Goal: Task Accomplishment & Management: Manage account settings

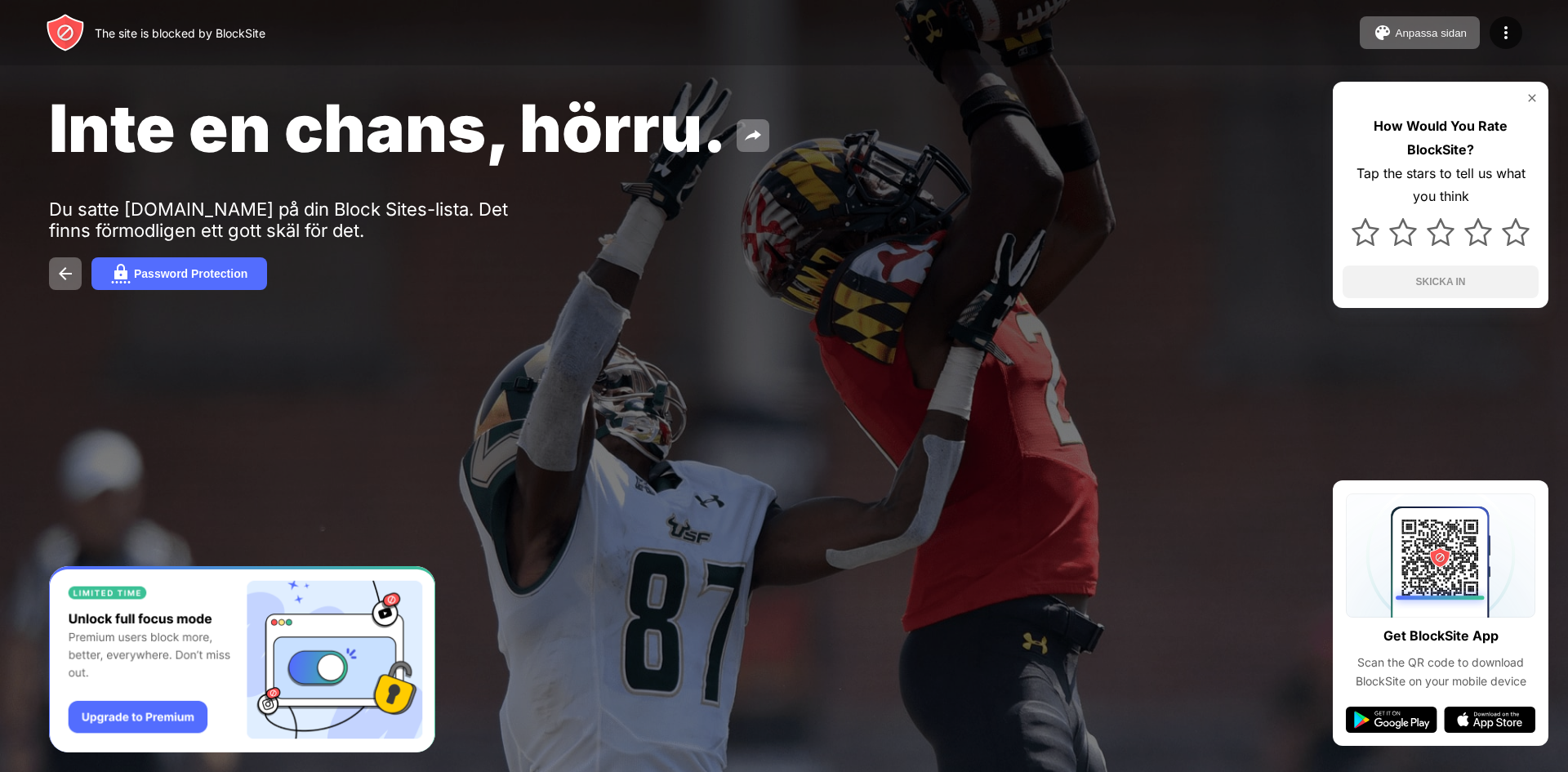
click at [1486, 36] on div "Anpassa sidan Redigera blocklista Omdirigera Anpassa blocksida Upgrade Lösenord…" at bounding box center [1441, 33] width 162 height 33
click at [1498, 37] on img at bounding box center [1507, 33] width 19 height 19
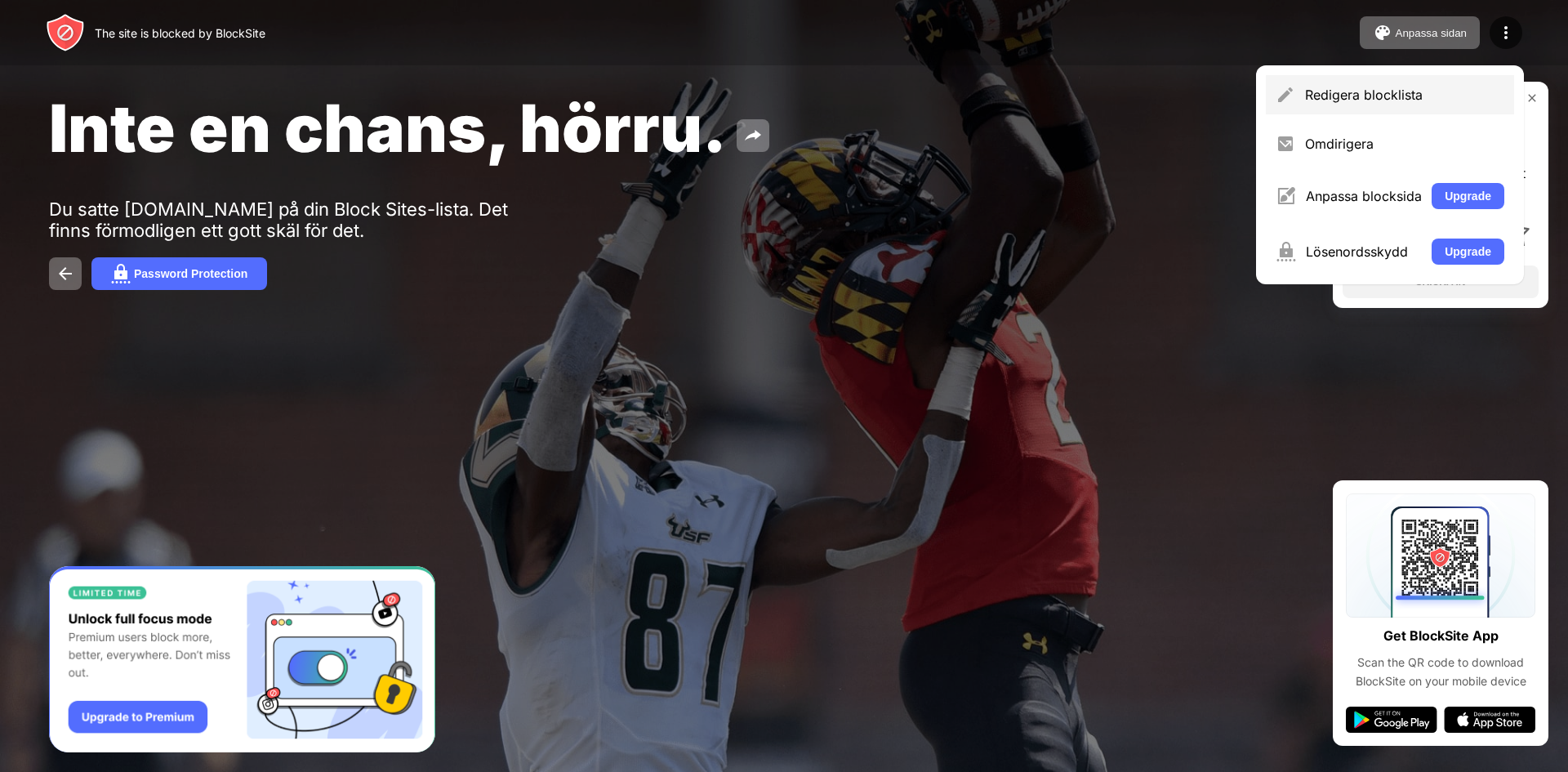
click at [1426, 78] on div "Redigera blocklista" at bounding box center [1390, 94] width 248 height 39
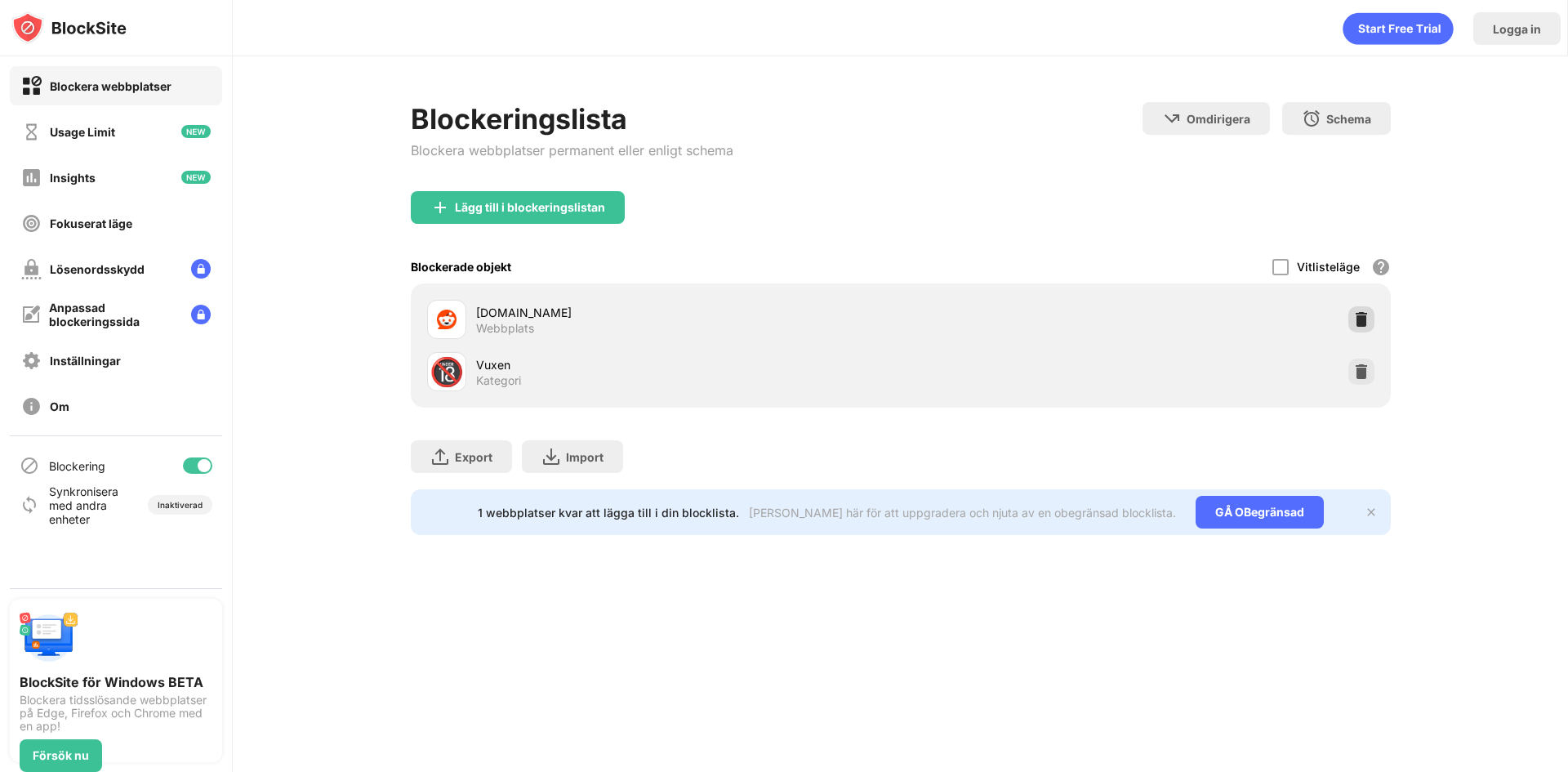
click at [1361, 319] on img at bounding box center [1361, 319] width 16 height 16
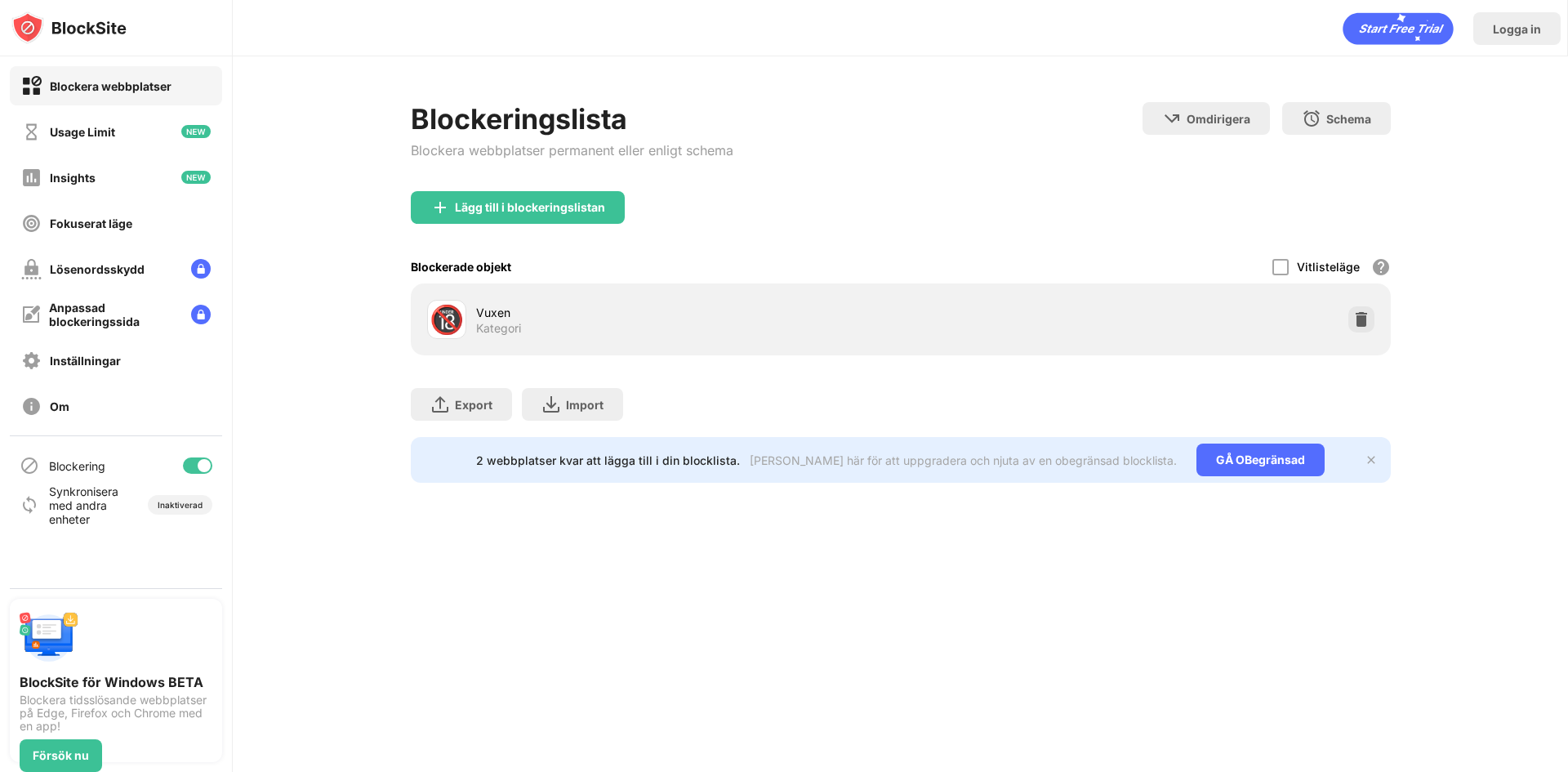
click at [1371, 313] on div at bounding box center [1361, 319] width 26 height 26
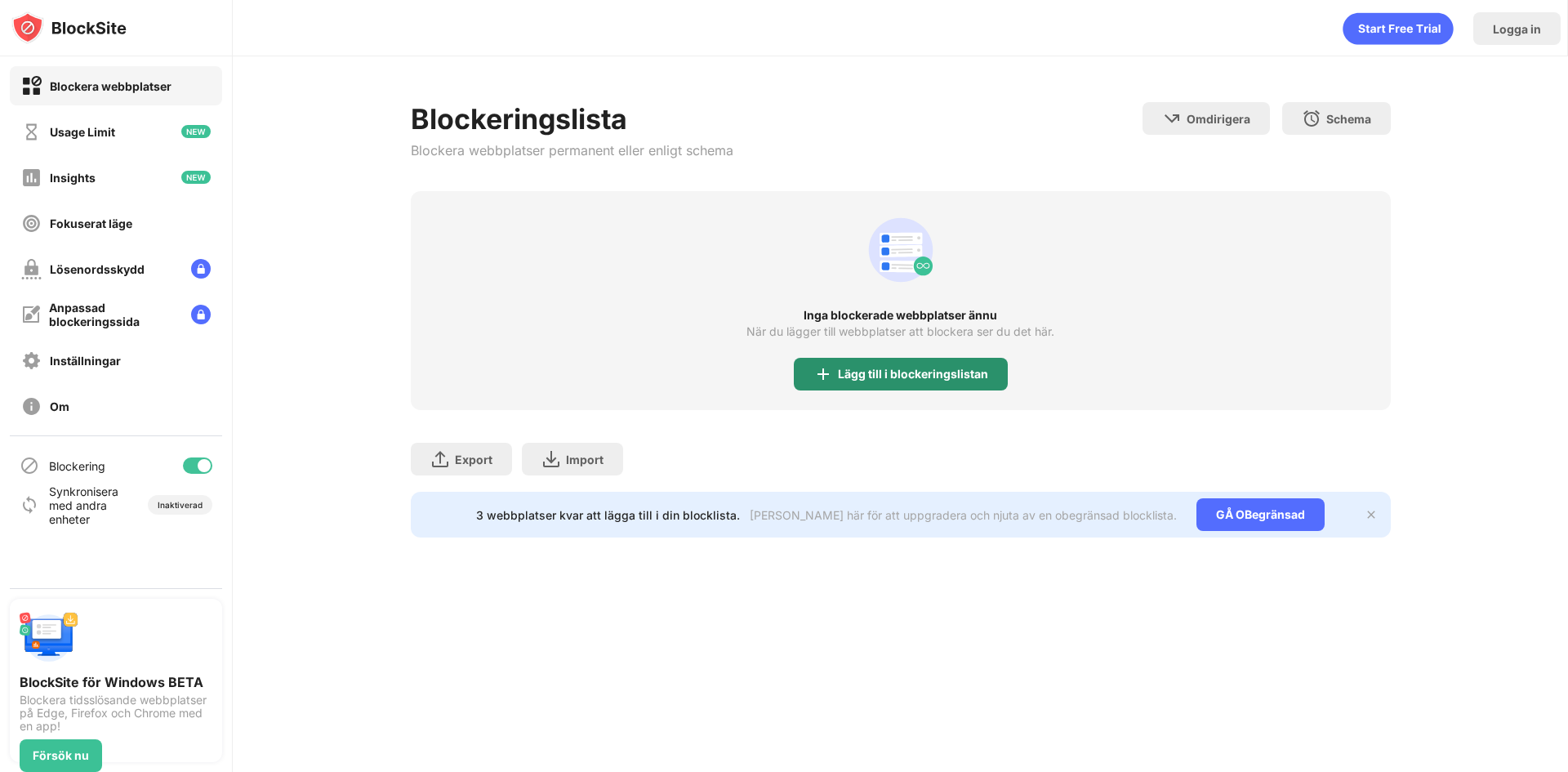
click at [947, 365] on div "Inga blockerade webbplatser ännu När du lägger till webbplatser att blockera se…" at bounding box center [901, 301] width 980 height 219
click at [946, 366] on div "Lägg till i blockeringslistan" at bounding box center [900, 374] width 214 height 33
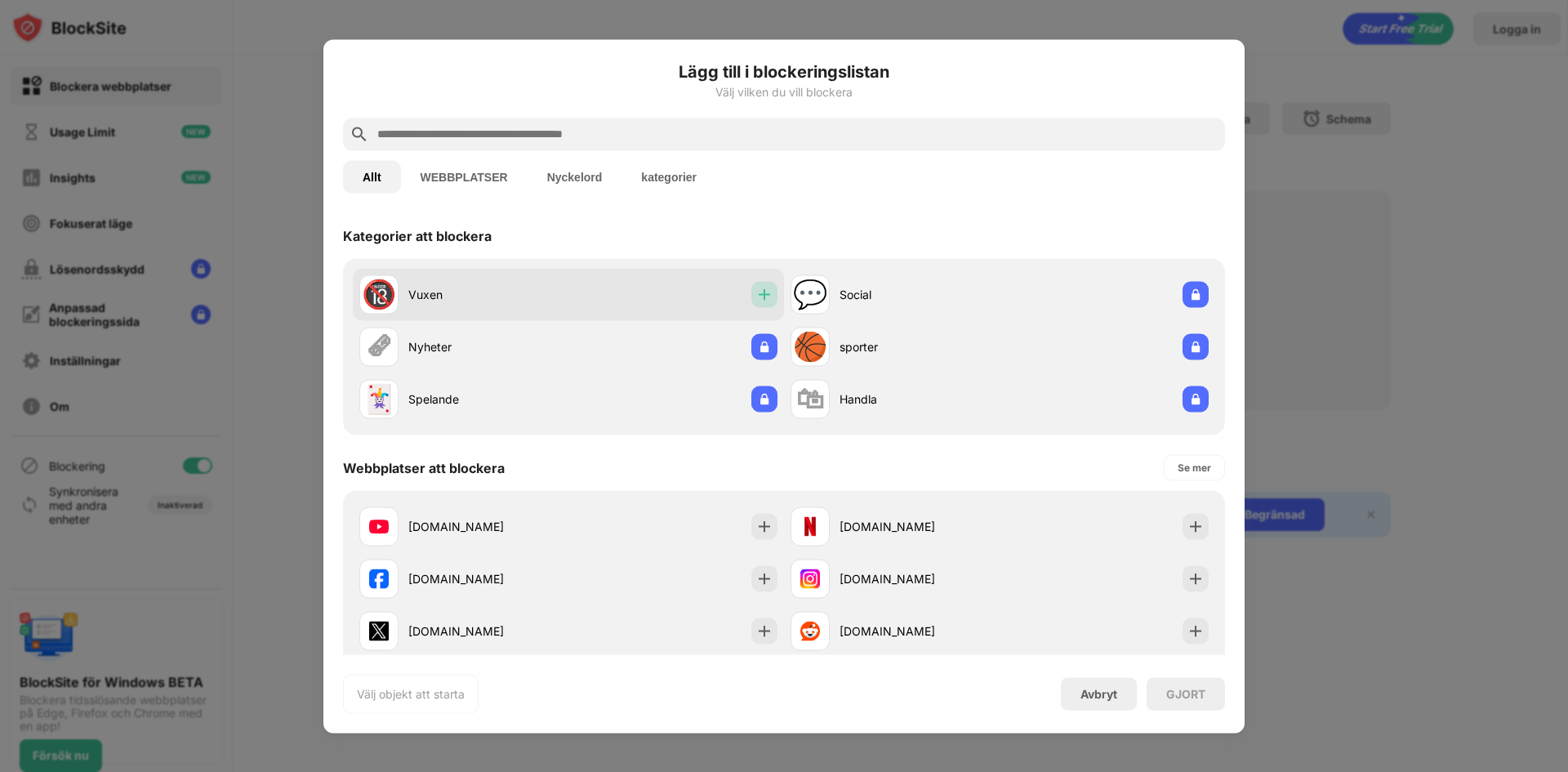
click at [771, 291] on div at bounding box center [764, 293] width 26 height 26
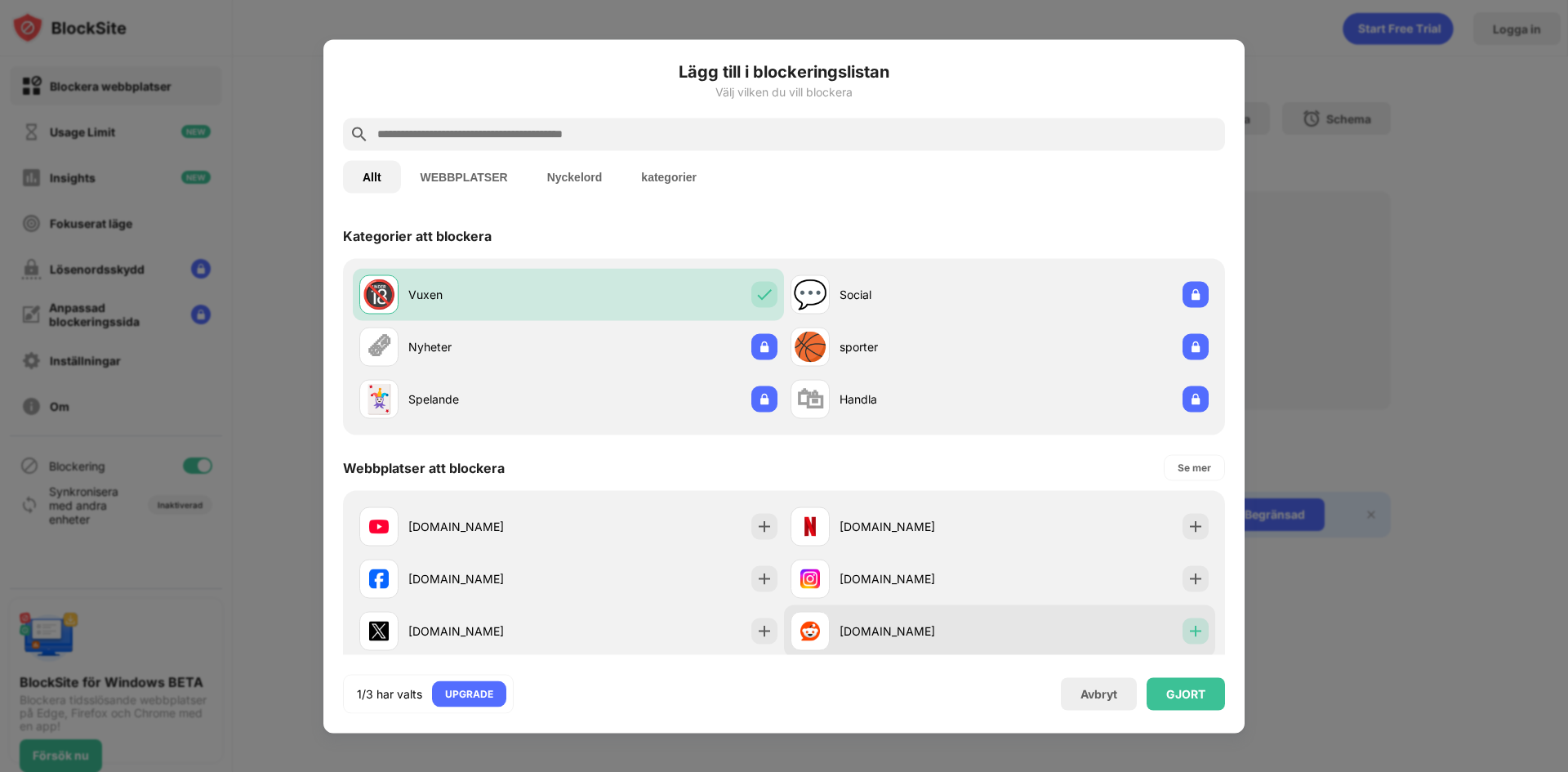
click at [1185, 635] on div at bounding box center [1195, 631] width 26 height 26
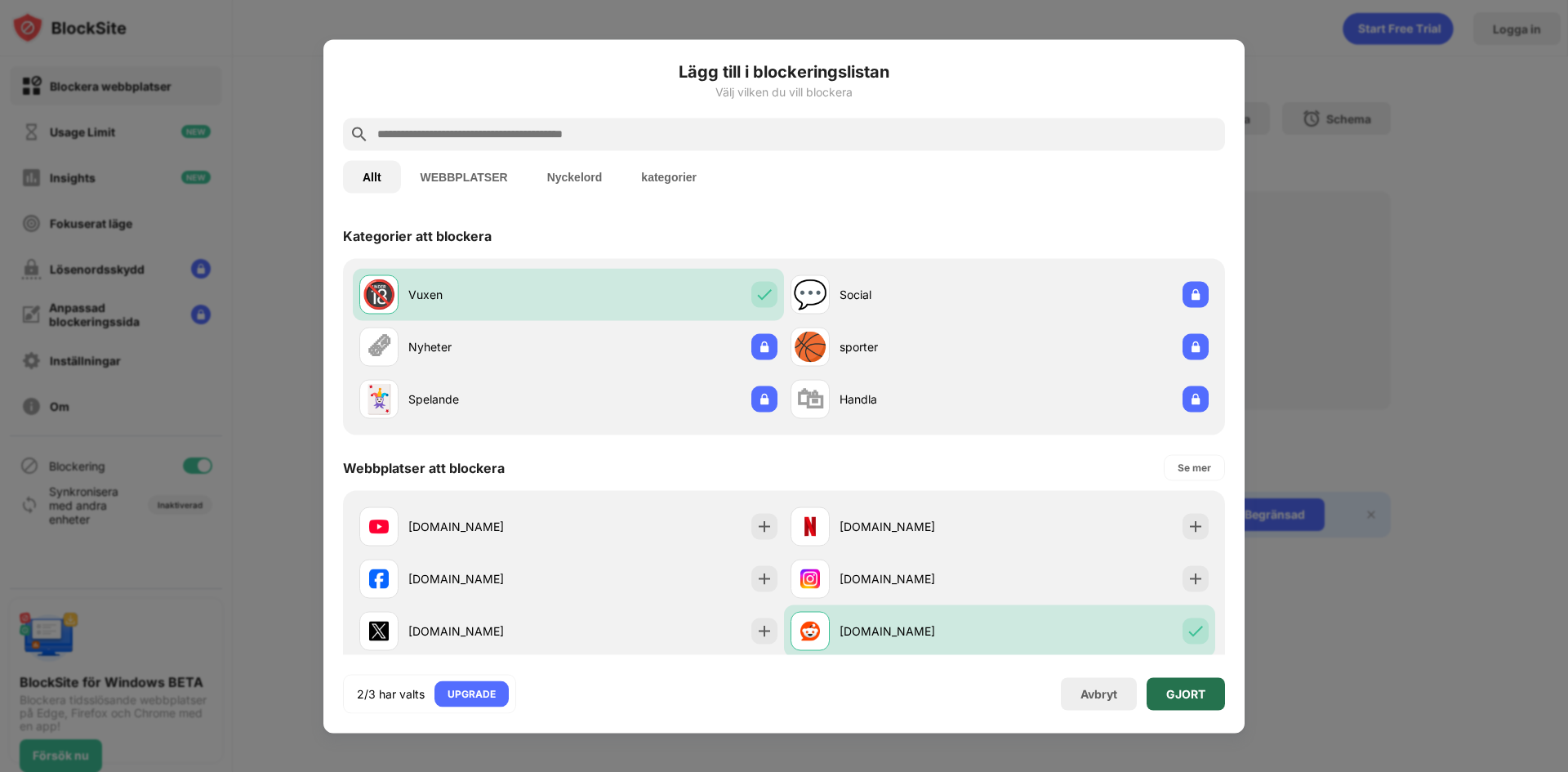
drag, startPoint x: 1201, startPoint y: 697, endPoint x: 623, endPoint y: 367, distance: 665.6
click at [1200, 697] on div "GJORT" at bounding box center [1186, 694] width 39 height 13
